Goal: Information Seeking & Learning: Check status

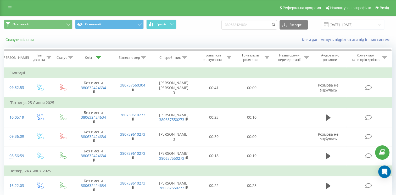
click at [28, 40] on button "Скинути фільтри" at bounding box center [20, 39] width 32 height 5
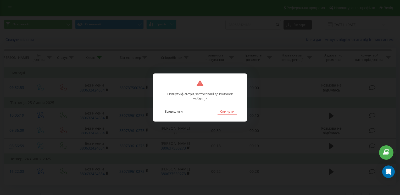
click at [223, 110] on button "Скинути" at bounding box center [228, 111] width 20 height 7
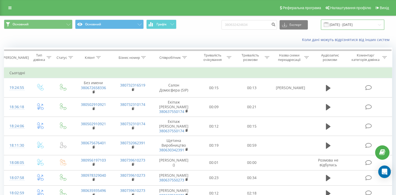
click at [344, 25] on input "[DATE] - [DATE]" at bounding box center [352, 25] width 63 height 10
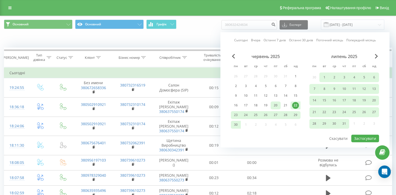
click at [275, 106] on div "20" at bounding box center [275, 105] width 7 height 7
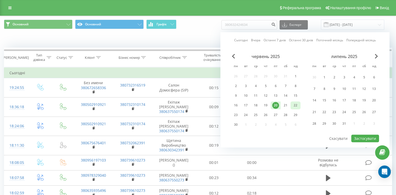
click at [293, 104] on div "22" at bounding box center [295, 105] width 7 height 7
click at [369, 138] on button "Застосувати" at bounding box center [365, 139] width 28 height 8
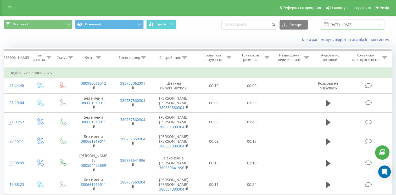
click at [339, 26] on input "[DATE] - [DATE]" at bounding box center [352, 25] width 63 height 10
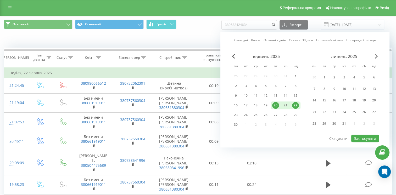
click at [378, 54] on span "Next Month" at bounding box center [376, 56] width 3 height 5
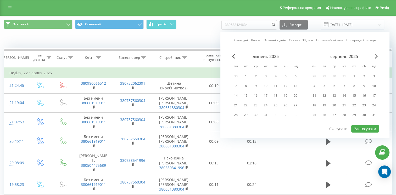
click at [377, 55] on span "Next Month" at bounding box center [376, 56] width 3 height 5
click at [353, 95] on div "19" at bounding box center [354, 95] width 7 height 7
click at [376, 97] on div "21" at bounding box center [374, 95] width 7 height 7
click at [363, 129] on button "Застосувати" at bounding box center [365, 129] width 28 height 8
type input "[DATE] - [DATE]"
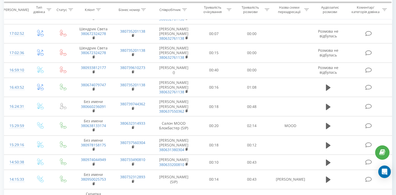
scroll to position [394, 0]
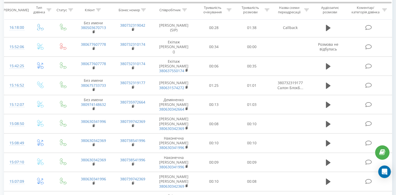
scroll to position [1787, 0]
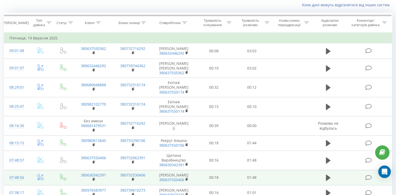
scroll to position [59, 0]
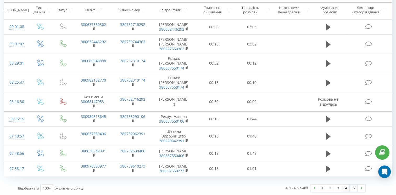
click at [348, 190] on link "4" at bounding box center [346, 188] width 8 height 7
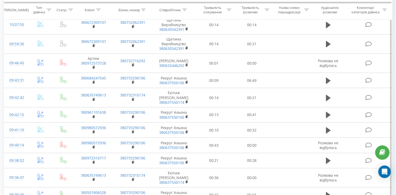
scroll to position [1291, 0]
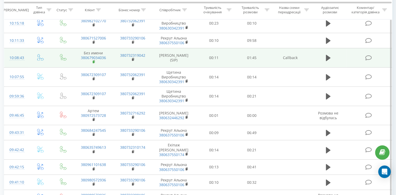
click at [93, 63] on rect at bounding box center [94, 62] width 2 height 2
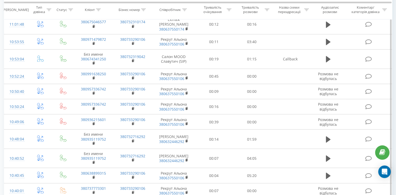
scroll to position [951, 0]
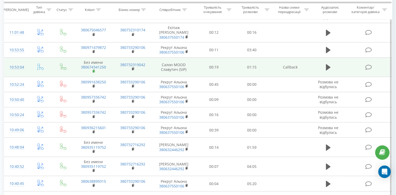
click at [93, 73] on rect at bounding box center [94, 71] width 2 height 2
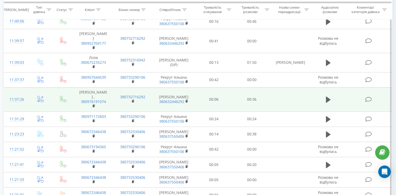
scroll to position [584, 0]
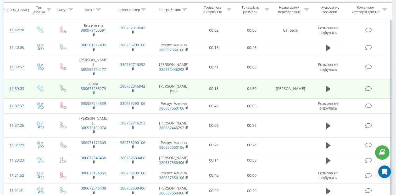
click at [93, 94] on rect at bounding box center [94, 93] width 2 height 2
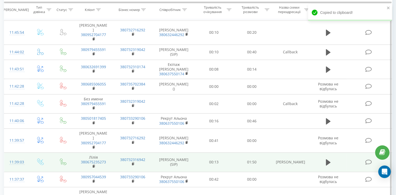
scroll to position [506, 0]
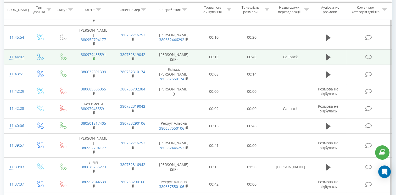
click at [93, 60] on rect at bounding box center [94, 59] width 2 height 2
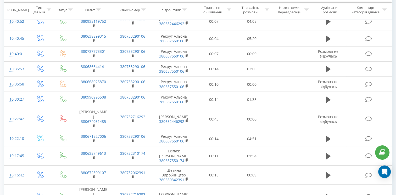
scroll to position [1632, 0]
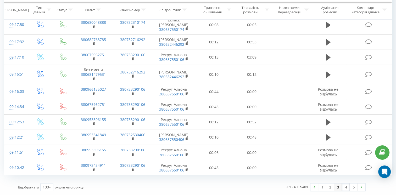
click at [337, 190] on link "3" at bounding box center [338, 187] width 8 height 7
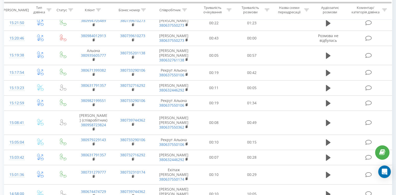
scroll to position [35, 0]
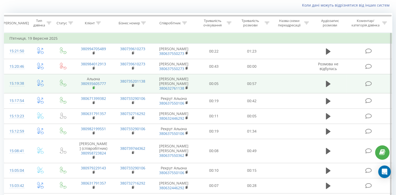
click at [93, 88] on icon at bounding box center [94, 88] width 3 height 4
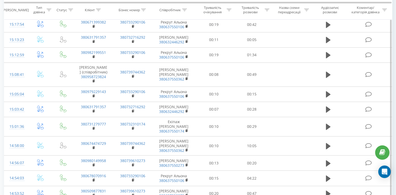
scroll to position [0, 0]
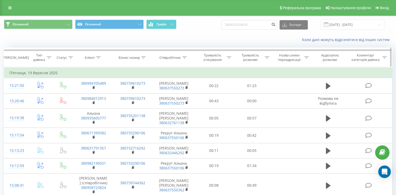
click at [267, 57] on icon at bounding box center [267, 57] width 5 height 3
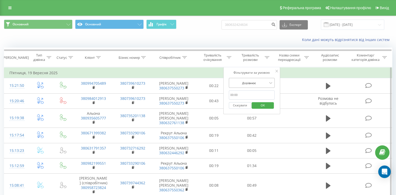
click at [250, 86] on div "Дорівнює" at bounding box center [249, 83] width 38 height 8
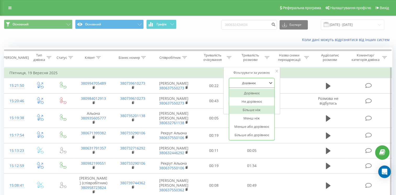
click at [254, 112] on div "Більше ніж" at bounding box center [252, 110] width 46 height 8
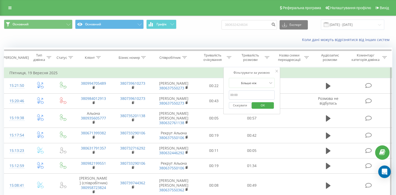
click at [239, 94] on input "text" at bounding box center [252, 95] width 46 height 9
type input "00:01"
click at [258, 107] on span "OK" at bounding box center [263, 105] width 15 height 8
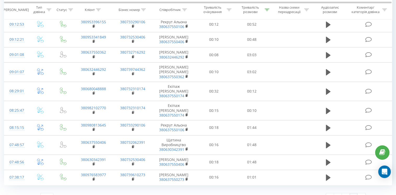
scroll to position [770, 0]
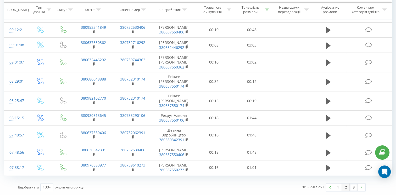
click at [343, 188] on link "2" at bounding box center [346, 187] width 8 height 7
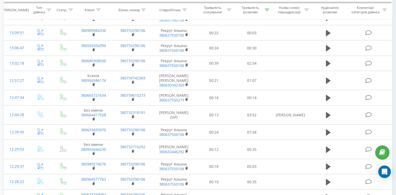
scroll to position [1209, 0]
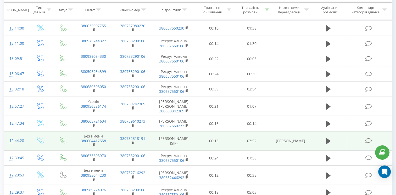
drag, startPoint x: 94, startPoint y: 129, endPoint x: 98, endPoint y: 129, distance: 4.3
click at [94, 144] on rect at bounding box center [94, 145] width 2 height 2
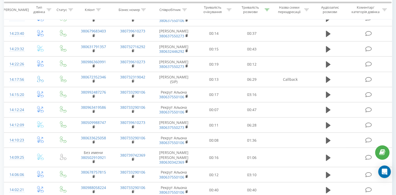
scroll to position [921, 0]
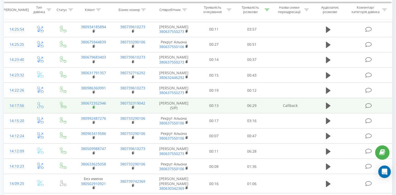
click at [93, 106] on rect at bounding box center [94, 107] width 2 height 2
click at [326, 103] on icon at bounding box center [328, 106] width 5 height 6
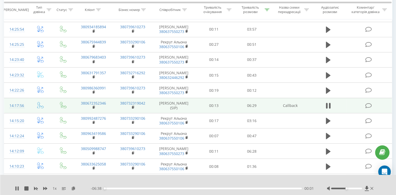
click at [142, 189] on div "00:01" at bounding box center [203, 189] width 198 height 2
click at [28, 190] on icon at bounding box center [26, 189] width 4 height 4
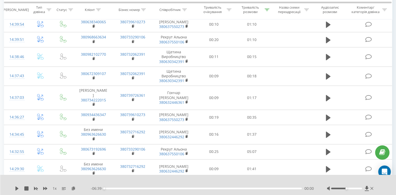
scroll to position [738, 0]
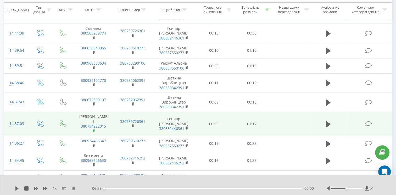
click at [93, 129] on icon at bounding box center [94, 131] width 3 height 4
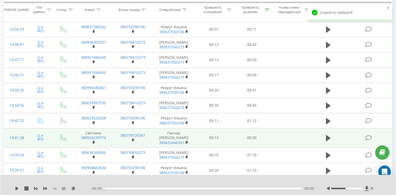
scroll to position [607, 0]
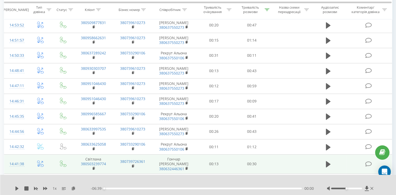
click at [323, 155] on td at bounding box center [328, 164] width 36 height 19
click at [327, 161] on icon at bounding box center [328, 164] width 5 height 6
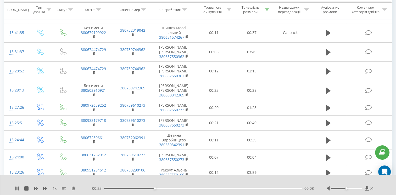
scroll to position [214, 0]
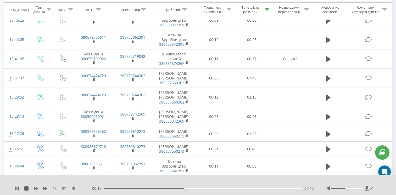
click at [231, 188] on div "00:12" at bounding box center [203, 189] width 198 height 2
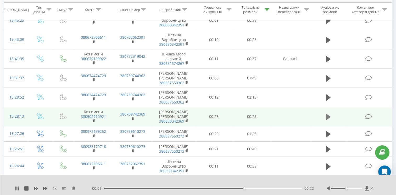
click at [328, 114] on icon at bounding box center [328, 117] width 5 height 6
click at [218, 189] on div "00:16" at bounding box center [203, 189] width 198 height 2
click at [26, 191] on icon at bounding box center [26, 189] width 4 height 4
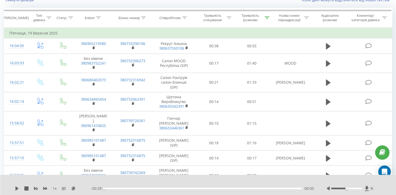
scroll to position [31, 0]
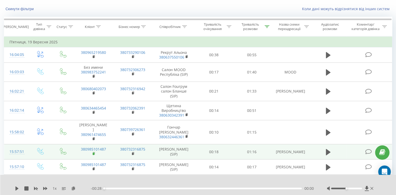
click at [94, 154] on rect at bounding box center [94, 154] width 2 height 2
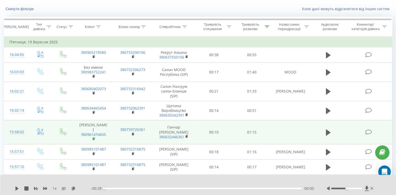
click at [94, 138] on rect at bounding box center [94, 139] width 2 height 2
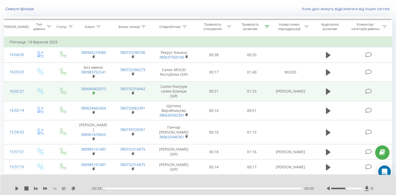
click at [93, 92] on rect at bounding box center [94, 93] width 2 height 2
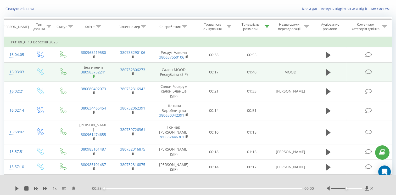
click at [93, 75] on rect at bounding box center [94, 76] width 2 height 2
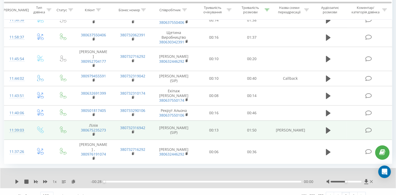
scroll to position [1622, 0]
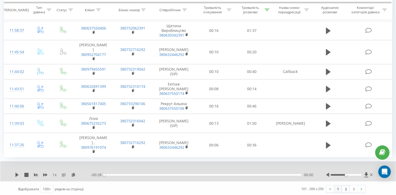
click at [337, 187] on link "1" at bounding box center [338, 189] width 8 height 7
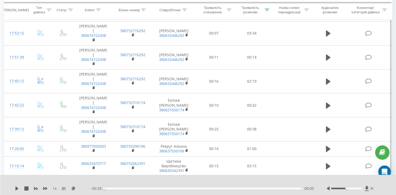
scroll to position [1756, 0]
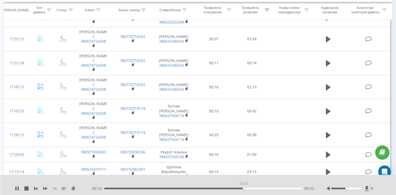
click at [244, 189] on div "00:33" at bounding box center [203, 189] width 198 height 2
click at [28, 189] on icon at bounding box center [26, 189] width 4 height 4
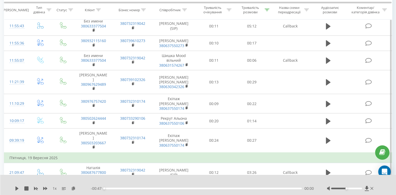
scroll to position [1546, 0]
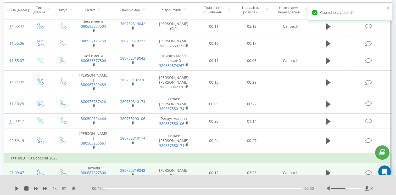
scroll to position [1494, 0]
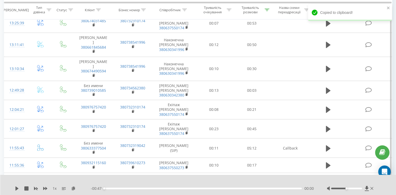
scroll to position [1416, 0]
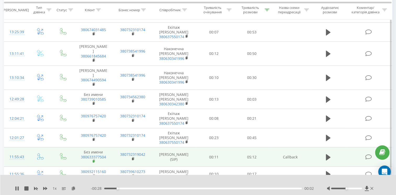
click at [93, 160] on rect at bounding box center [94, 161] width 2 height 2
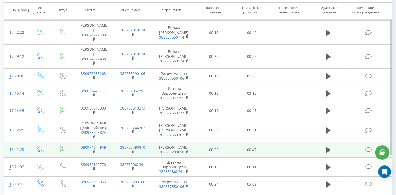
scroll to position [1782, 0]
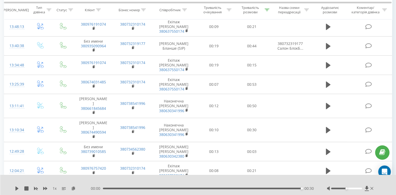
scroll to position [1311, 0]
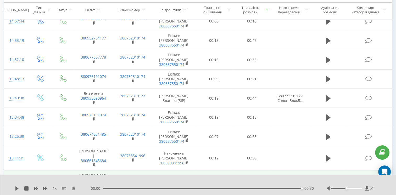
click at [330, 180] on icon at bounding box center [328, 183] width 5 height 6
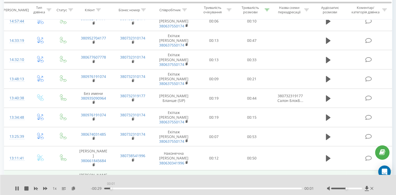
click at [111, 188] on div "00:01" at bounding box center [203, 189] width 198 height 2
click at [94, 188] on rect at bounding box center [94, 189] width 2 height 2
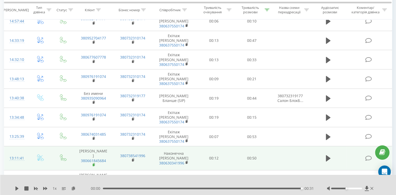
click at [93, 164] on rect at bounding box center [94, 165] width 2 height 2
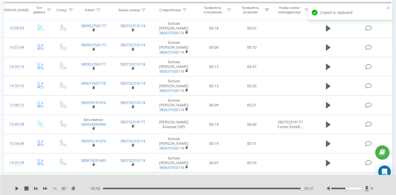
scroll to position [1232, 0]
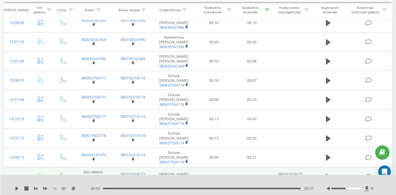
click at [327, 174] on icon at bounding box center [328, 177] width 5 height 6
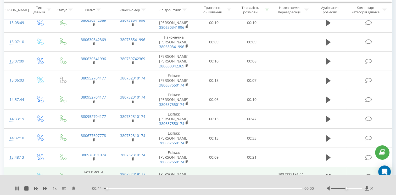
click at [170, 188] on div "00:00" at bounding box center [203, 189] width 198 height 2
click at [326, 174] on icon at bounding box center [327, 177] width 2 height 6
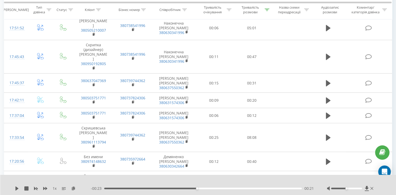
scroll to position [970, 0]
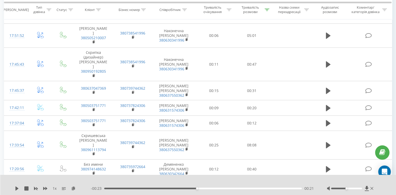
click at [93, 192] on rect at bounding box center [94, 193] width 2 height 2
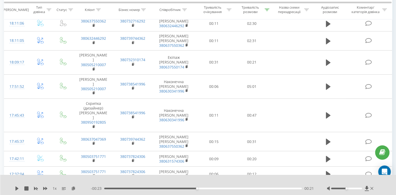
scroll to position [918, 0]
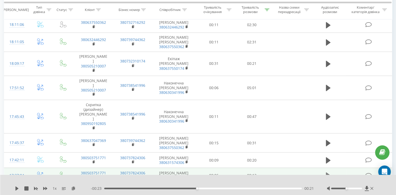
click at [327, 173] on icon at bounding box center [328, 176] width 5 height 6
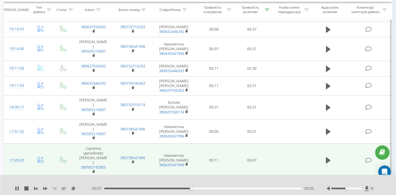
scroll to position [866, 0]
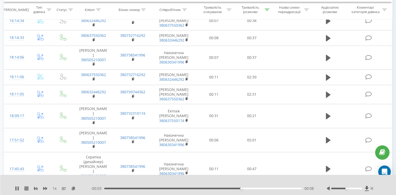
click at [28, 188] on icon at bounding box center [26, 189] width 4 height 4
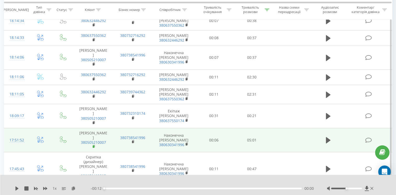
click at [94, 146] on rect at bounding box center [94, 147] width 2 height 2
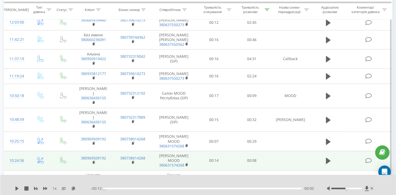
scroll to position [552, 0]
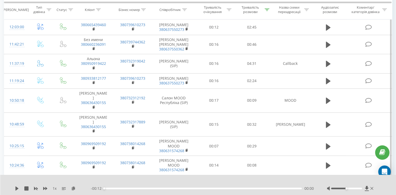
click at [93, 187] on icon at bounding box center [94, 189] width 3 height 4
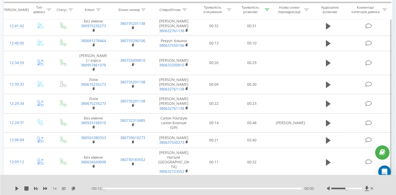
scroll to position [368, 0]
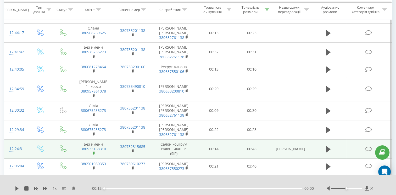
click at [93, 152] on icon at bounding box center [94, 154] width 3 height 4
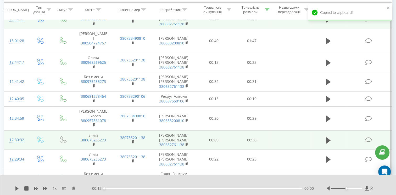
scroll to position [342, 0]
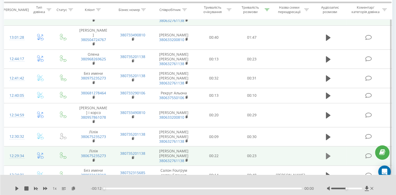
click at [330, 153] on icon at bounding box center [328, 156] width 5 height 7
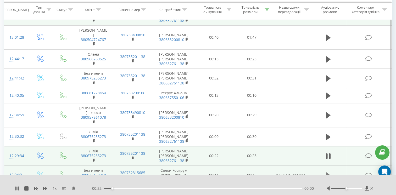
click at [328, 173] on icon at bounding box center [328, 176] width 5 height 6
click at [330, 153] on icon at bounding box center [328, 156] width 5 height 7
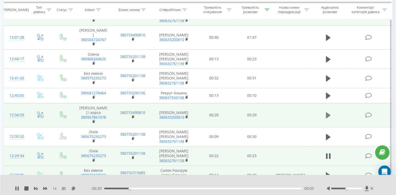
click at [327, 112] on icon at bounding box center [328, 115] width 5 height 6
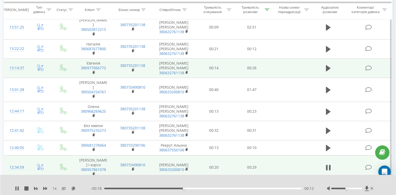
scroll to position [264, 0]
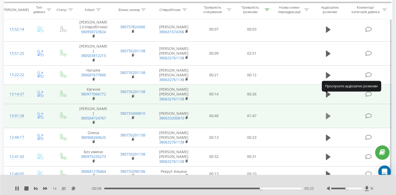
click at [327, 113] on icon at bounding box center [328, 116] width 5 height 6
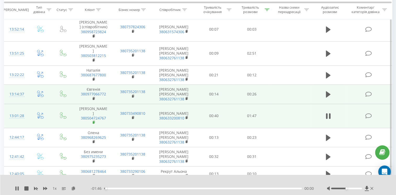
click at [93, 121] on icon at bounding box center [94, 123] width 3 height 4
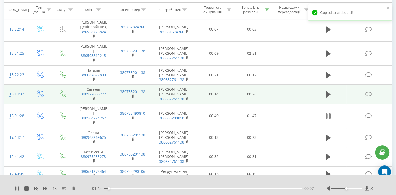
click at [329, 113] on icon at bounding box center [330, 116] width 2 height 6
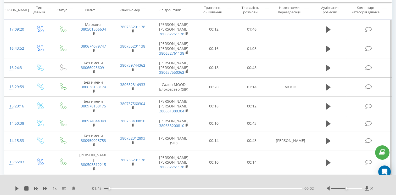
scroll to position [80, 0]
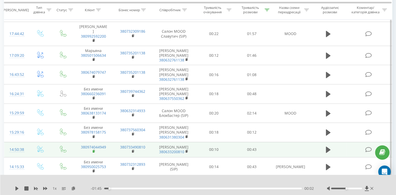
click at [94, 151] on rect at bounding box center [94, 152] width 2 height 2
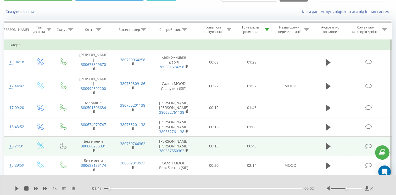
scroll to position [2, 0]
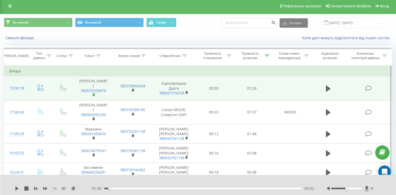
click at [94, 94] on rect at bounding box center [94, 95] width 2 height 2
